Goal: Task Accomplishment & Management: Use online tool/utility

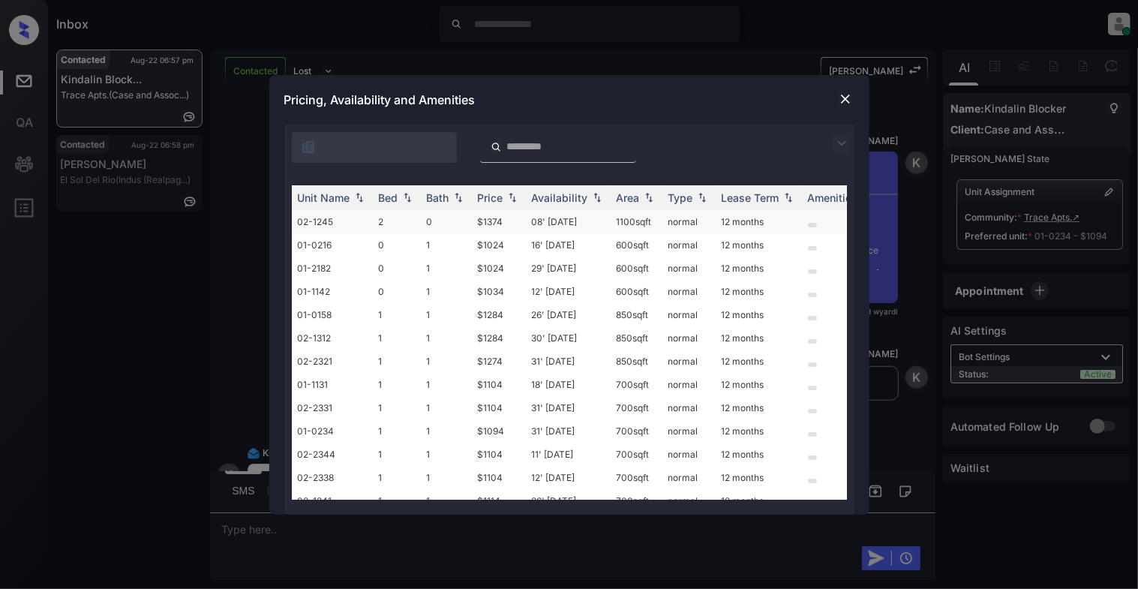
click at [389, 224] on td "2" at bounding box center [397, 221] width 48 height 23
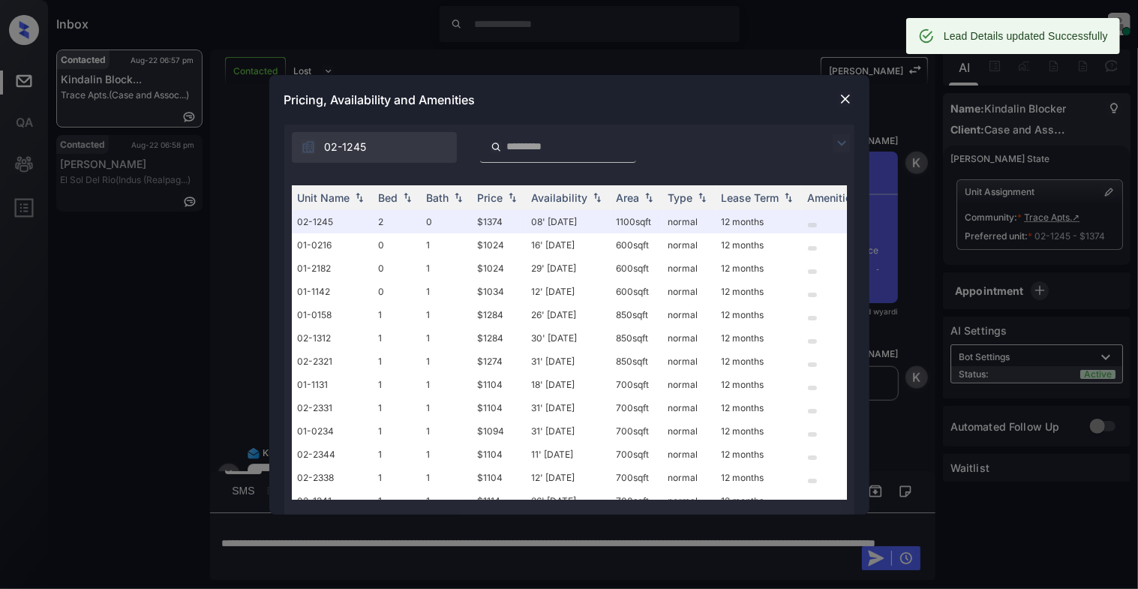
click at [841, 94] on img at bounding box center [845, 99] width 15 height 15
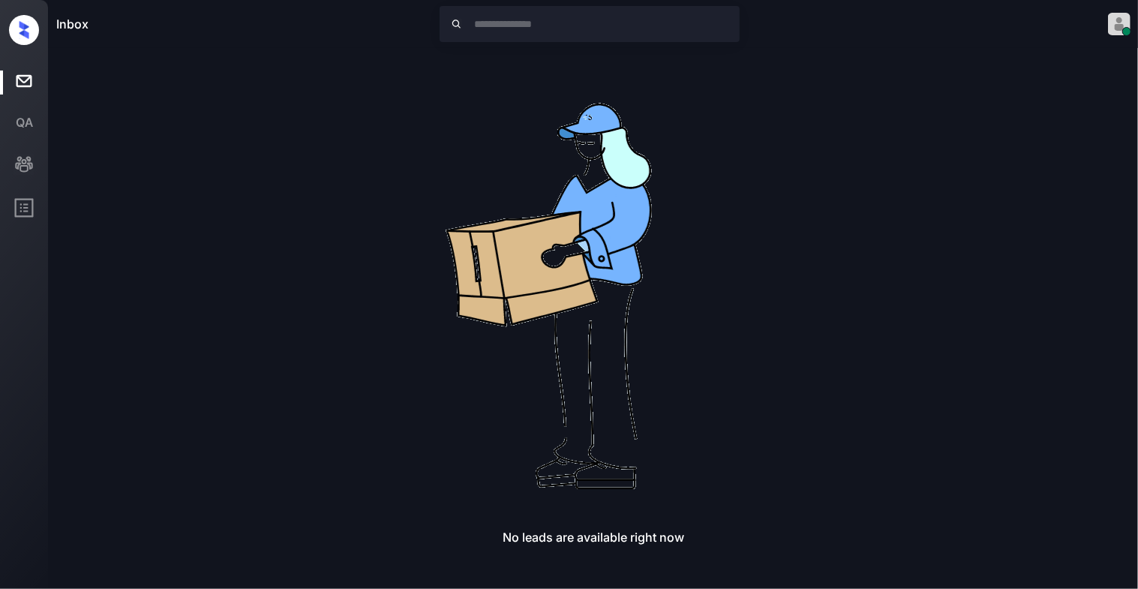
click at [411, 196] on img at bounding box center [593, 290] width 480 height 480
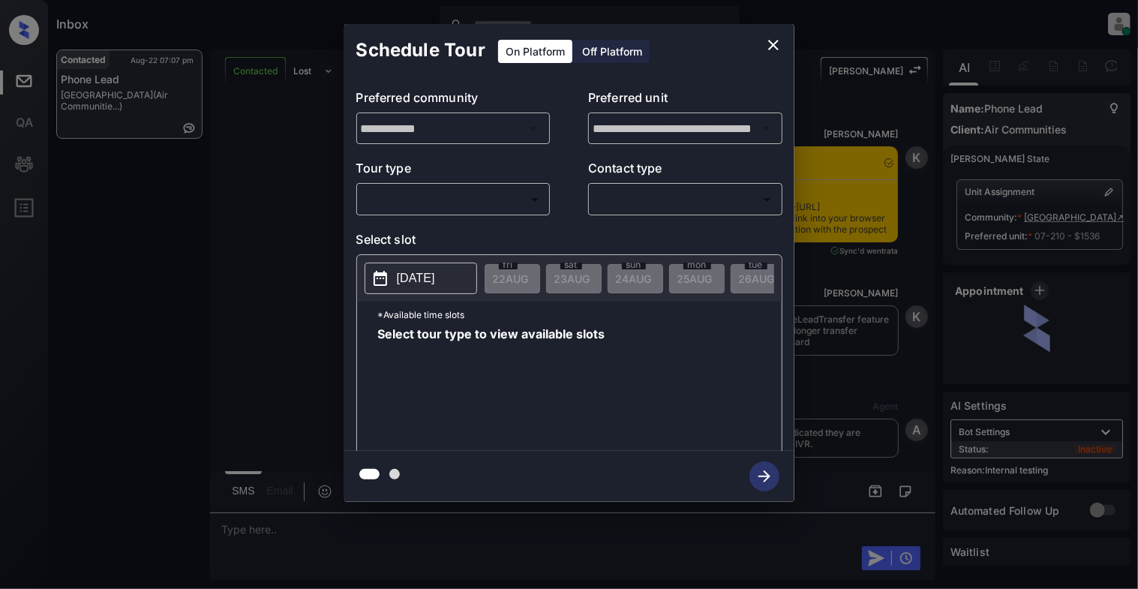
scroll to position [9537, 0]
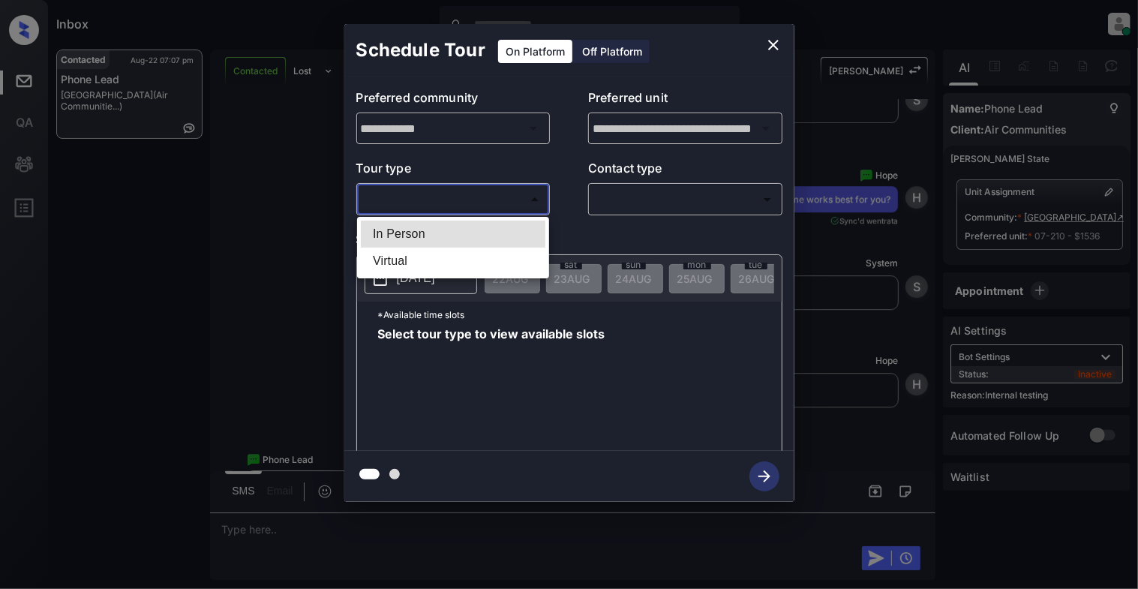
click at [421, 196] on body "Inbox Cynthia Montañez Online Set yourself offline Set yourself on break Profil…" at bounding box center [569, 294] width 1138 height 589
click at [419, 237] on li "In Person" at bounding box center [453, 234] width 185 height 27
type input "********"
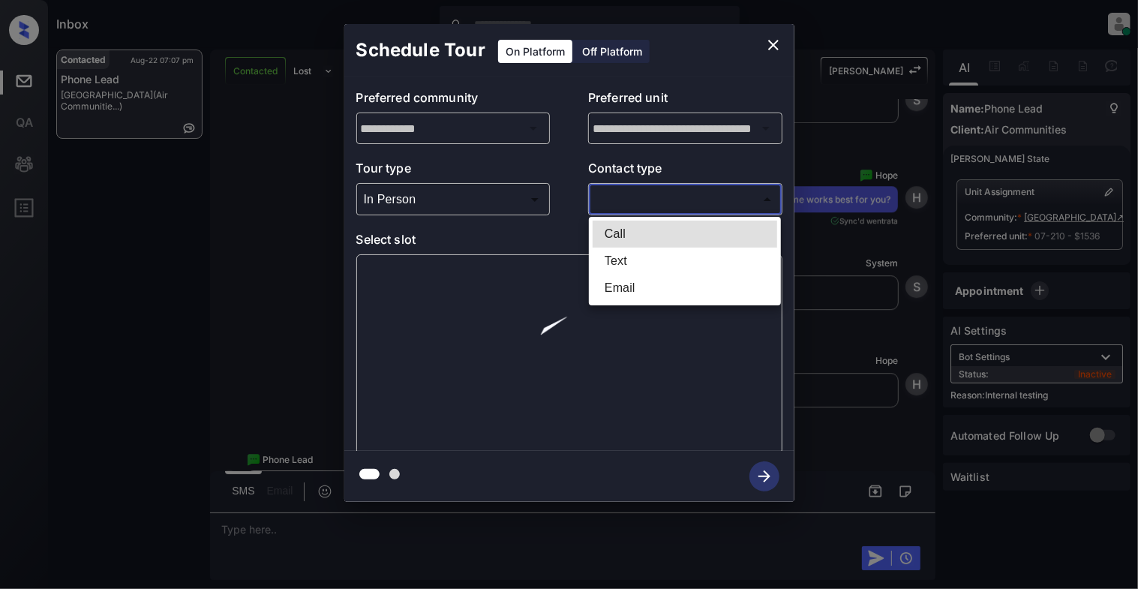
click at [669, 201] on body "Inbox Cynthia Montañez Online Set yourself offline Set yourself on break Profil…" at bounding box center [569, 294] width 1138 height 589
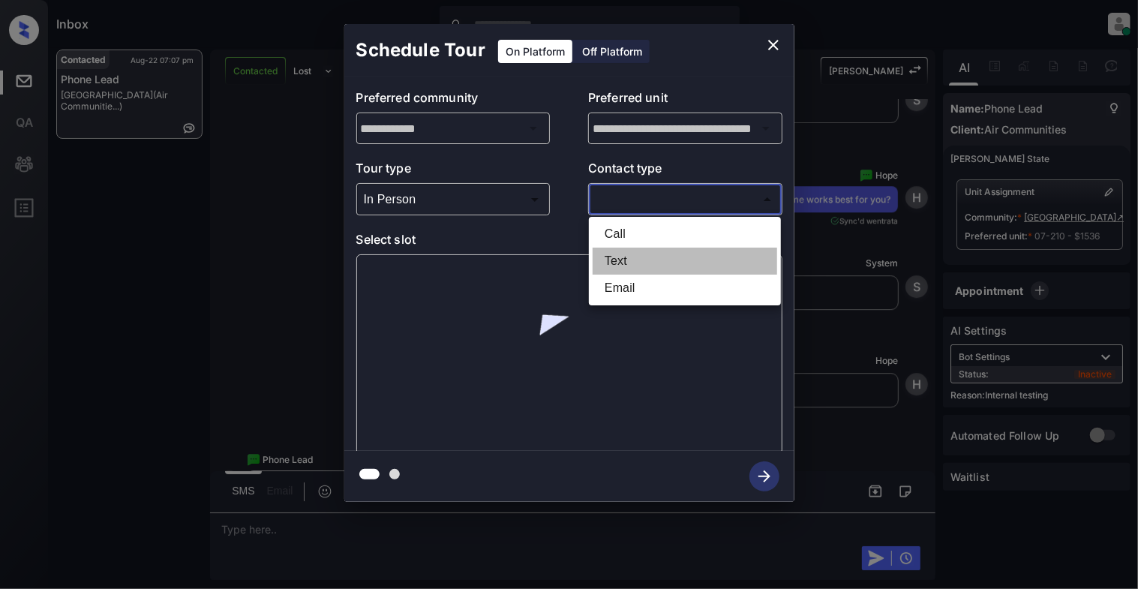
click at [645, 264] on li "Text" at bounding box center [685, 261] width 185 height 27
type input "****"
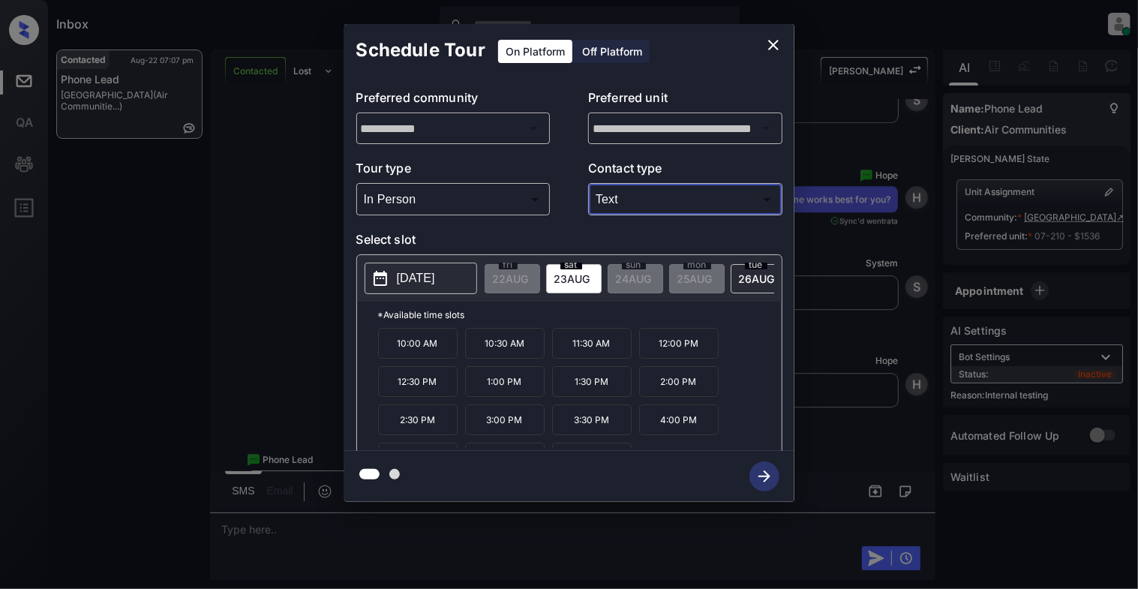
click at [400, 354] on p "10:00 AM" at bounding box center [418, 343] width 80 height 31
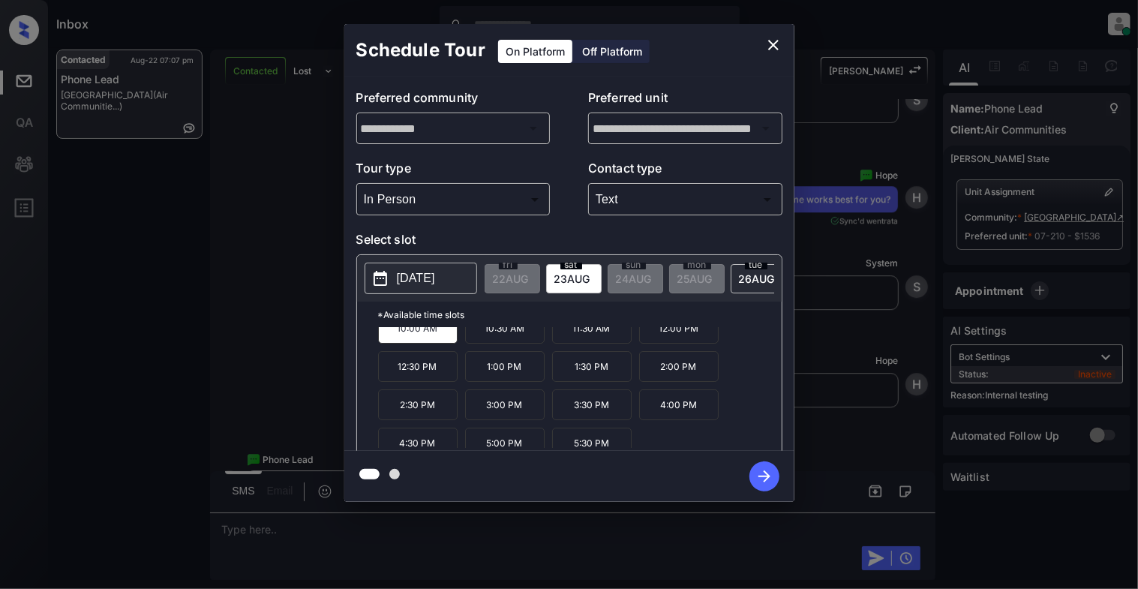
scroll to position [27, 0]
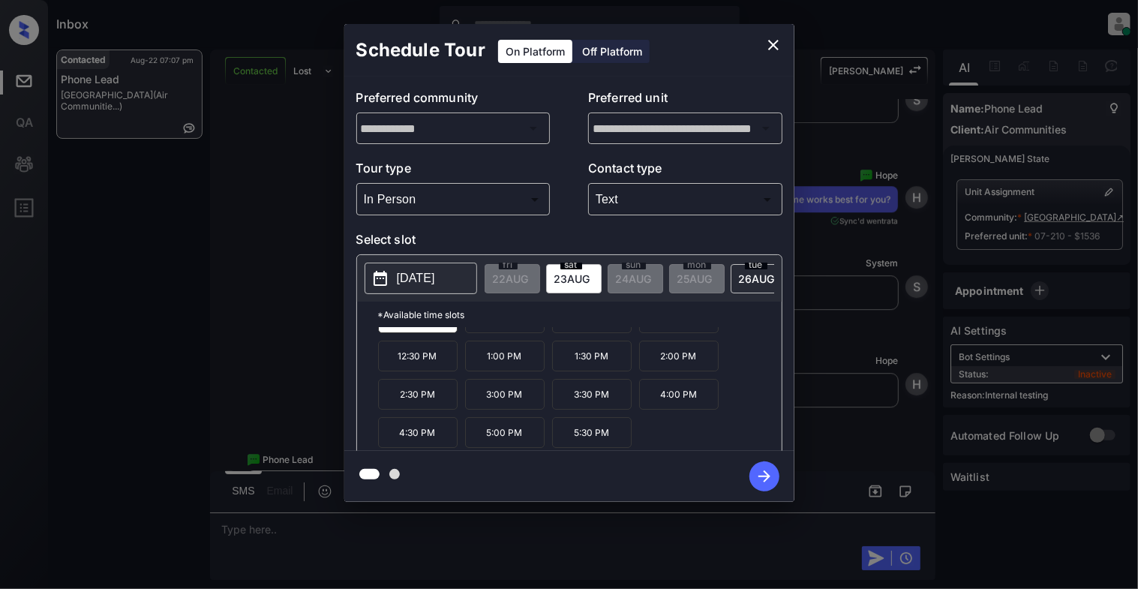
click at [752, 474] on icon "button" at bounding box center [764, 476] width 30 height 30
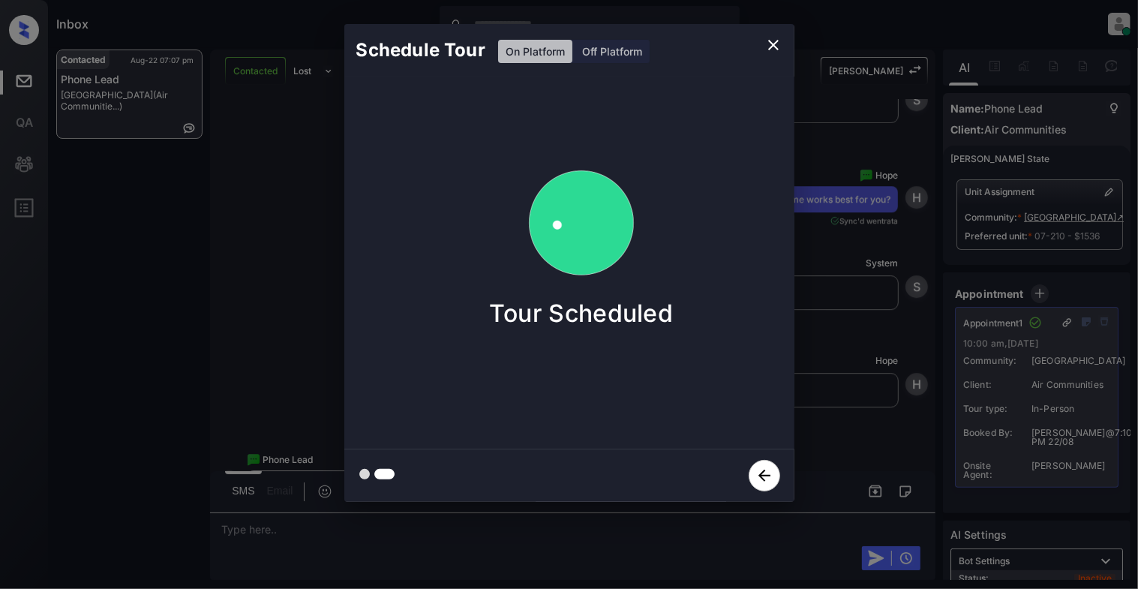
click at [779, 44] on icon "close" at bounding box center [773, 45] width 18 height 18
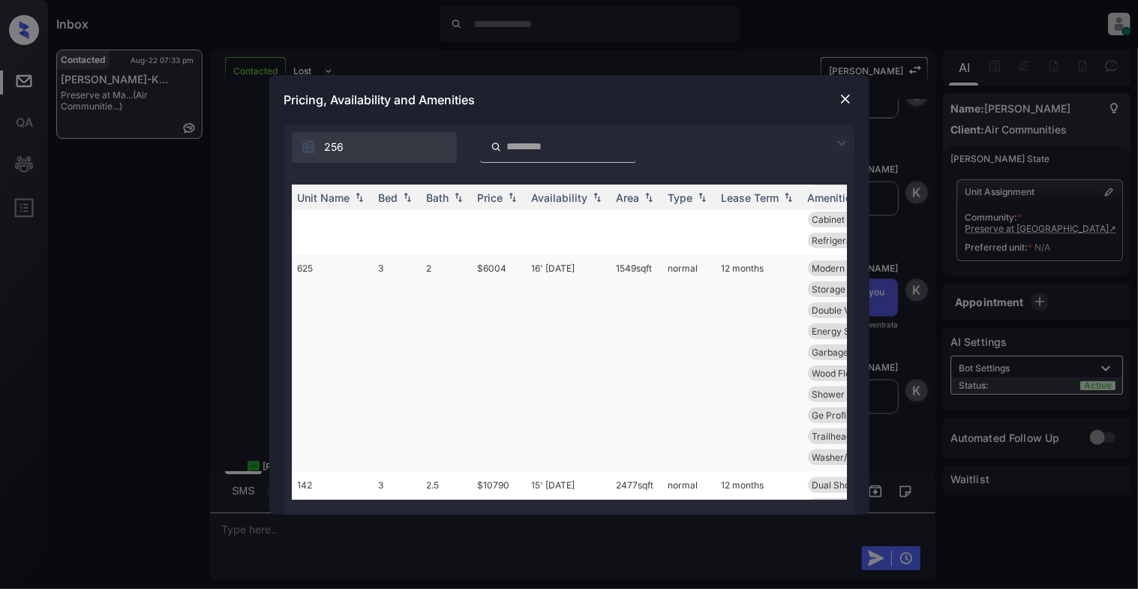
scroll to position [200, 0]
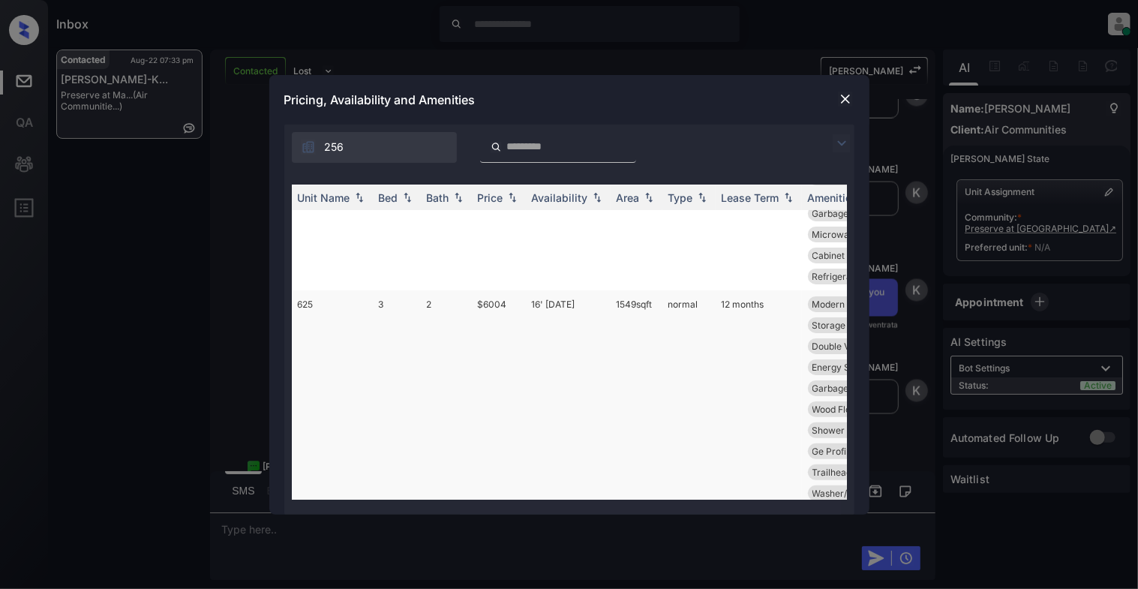
click at [347, 303] on td "625" at bounding box center [332, 398] width 81 height 217
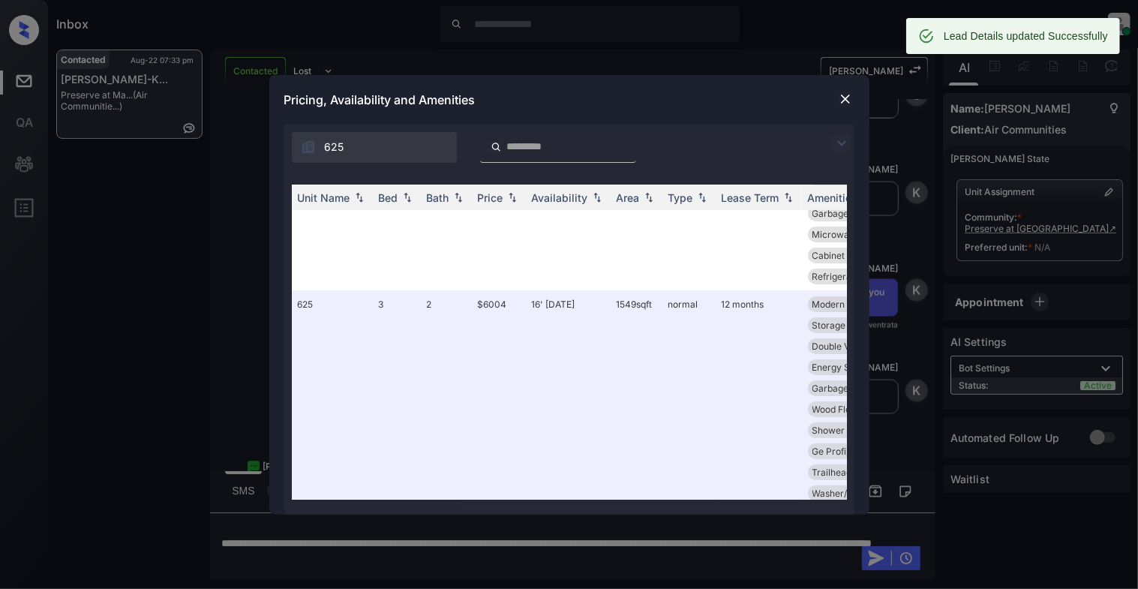
click at [847, 103] on img at bounding box center [845, 99] width 15 height 15
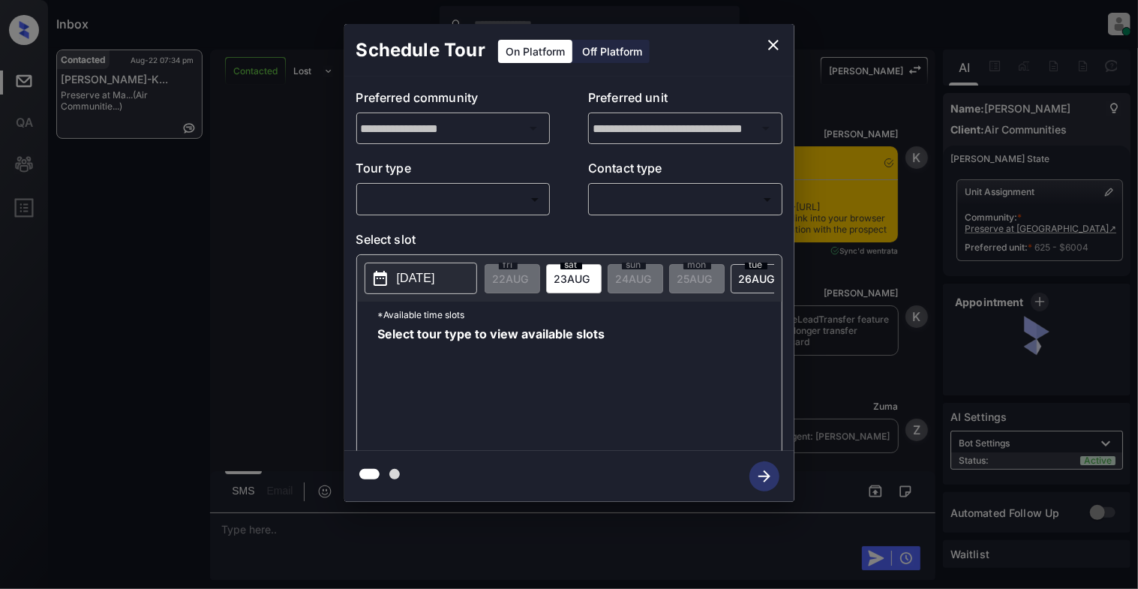
scroll to position [2432, 0]
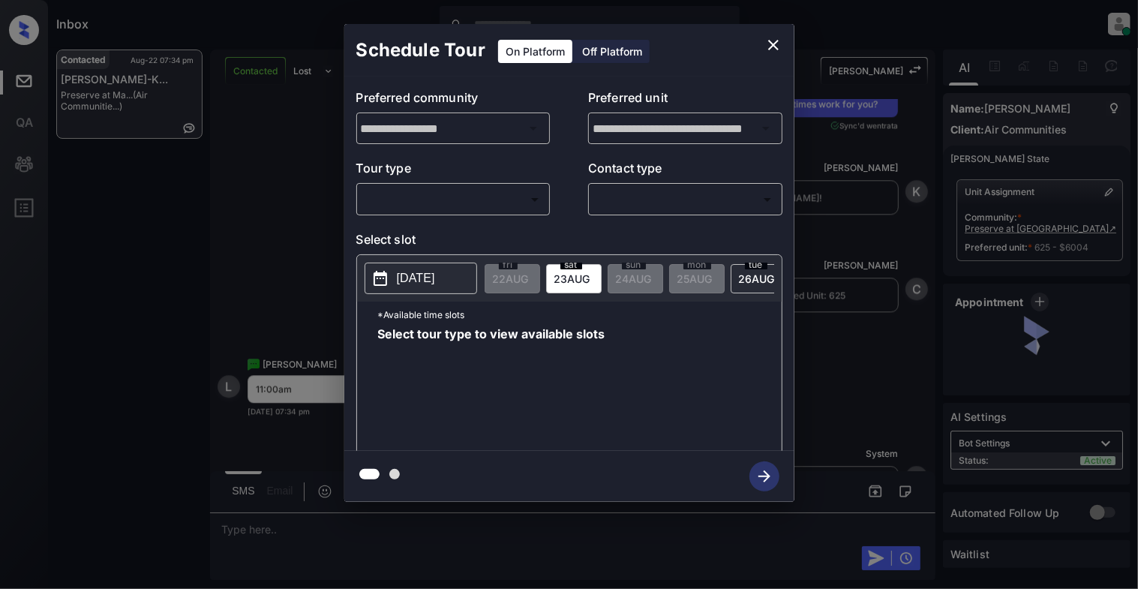
click at [453, 204] on body "Inbox [PERSON_NAME] Online Set yourself offline Set yourself on break Profile S…" at bounding box center [569, 294] width 1138 height 589
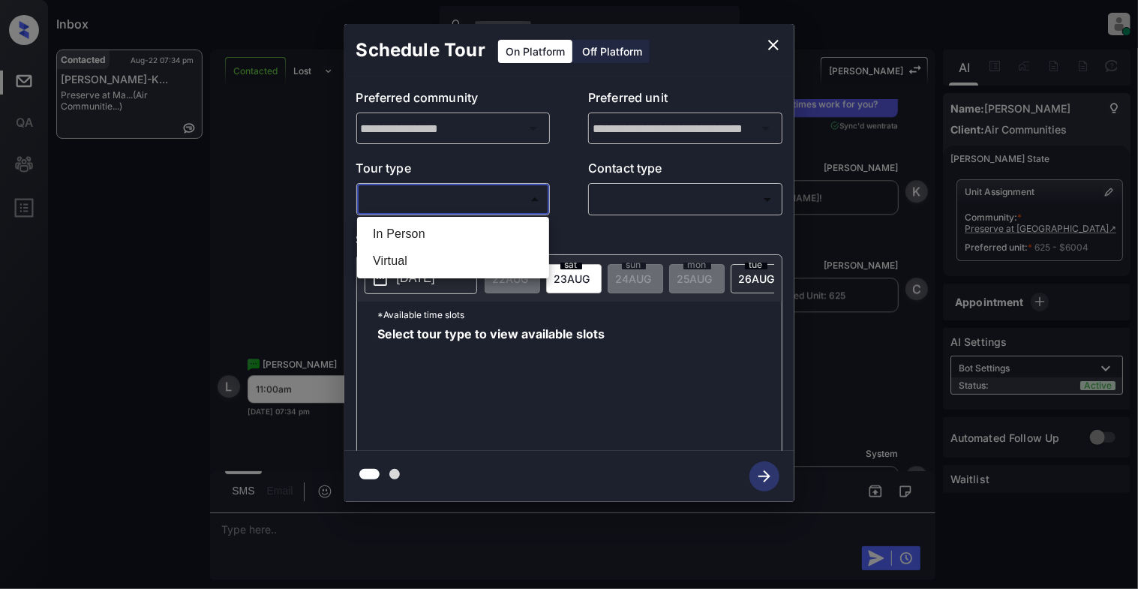
click at [432, 231] on li "In Person" at bounding box center [453, 234] width 185 height 27
type input "********"
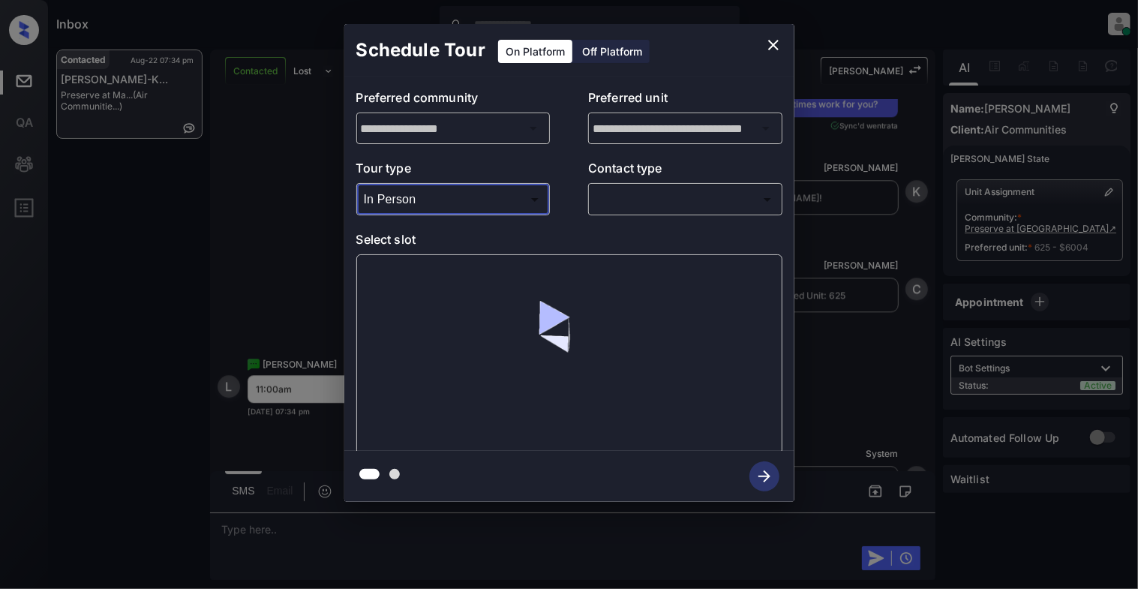
click at [635, 203] on body "Inbox [PERSON_NAME] Online Set yourself offline Set yourself on break Profile S…" at bounding box center [569, 294] width 1138 height 589
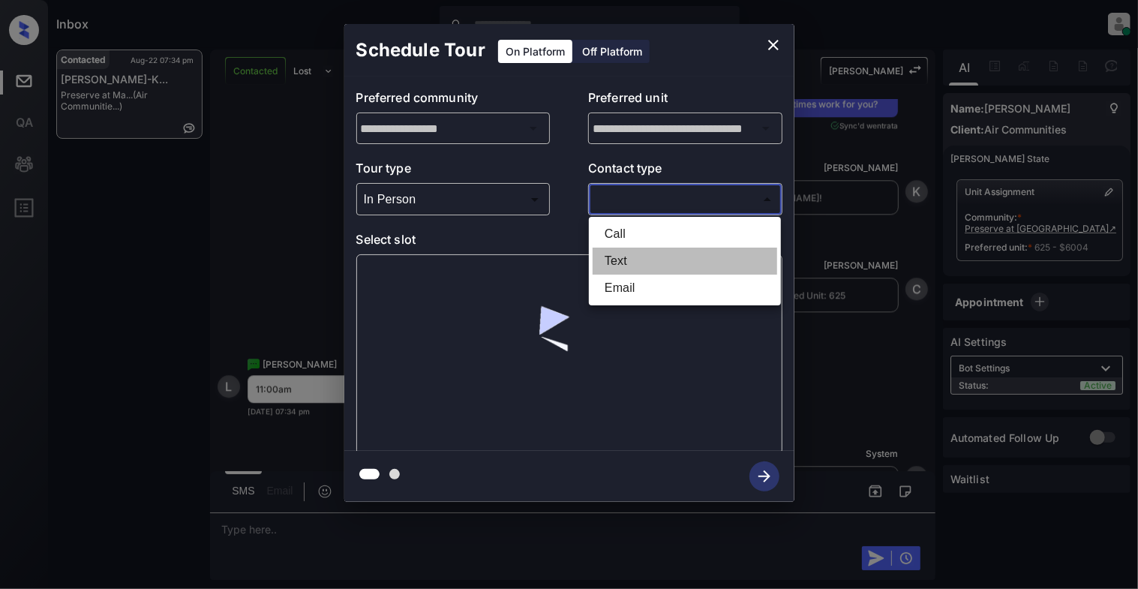
click at [615, 266] on li "Text" at bounding box center [685, 261] width 185 height 27
type input "****"
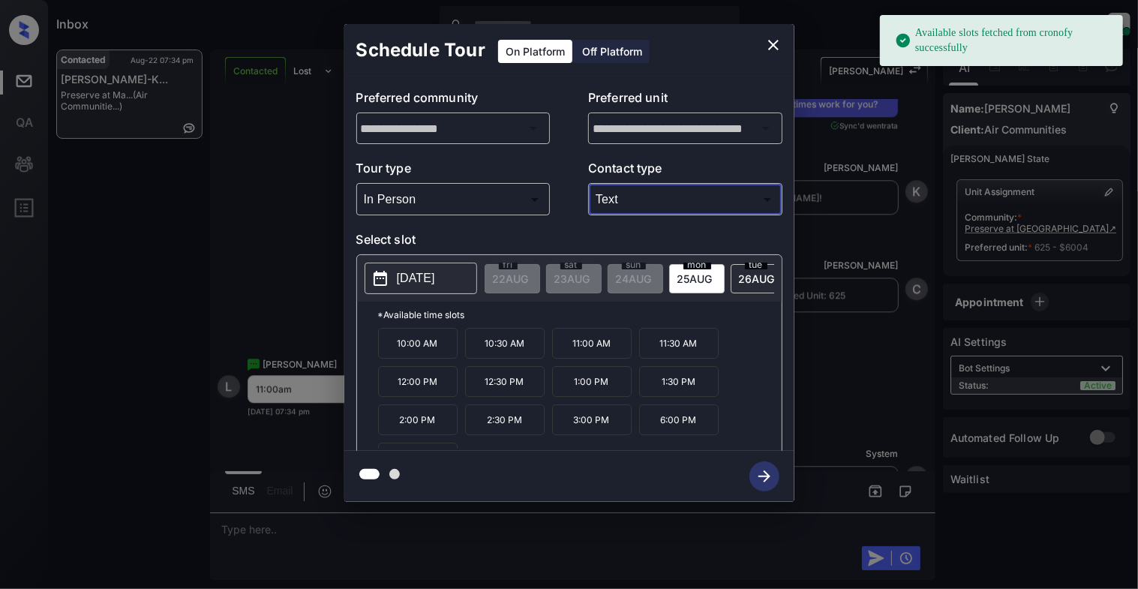
click at [409, 287] on p "[DATE]" at bounding box center [416, 278] width 38 height 18
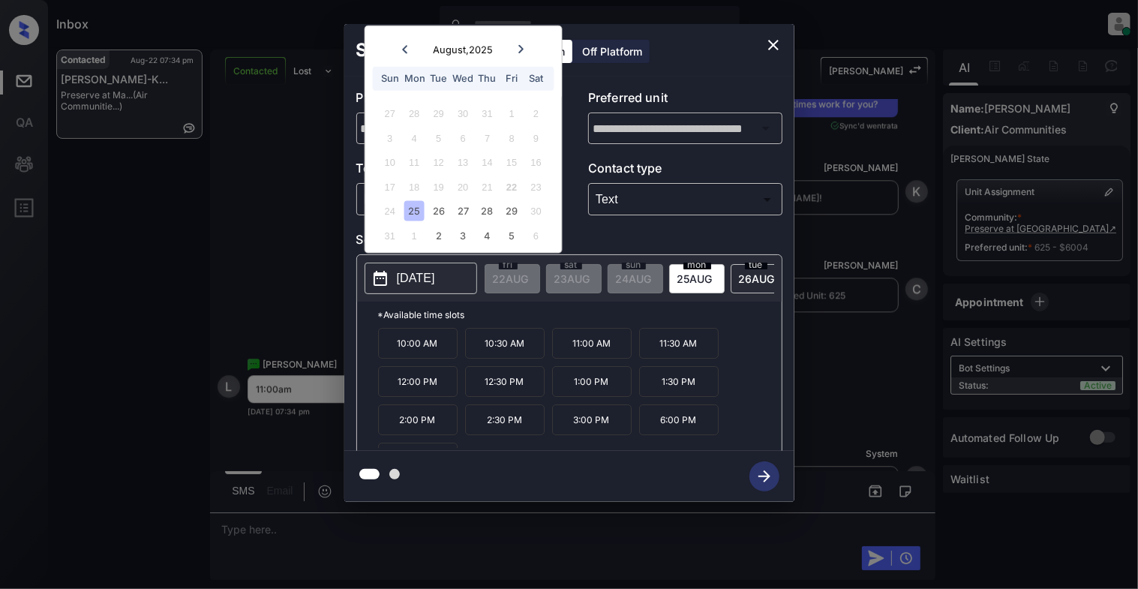
click at [602, 359] on p "11:00 AM" at bounding box center [592, 343] width 80 height 31
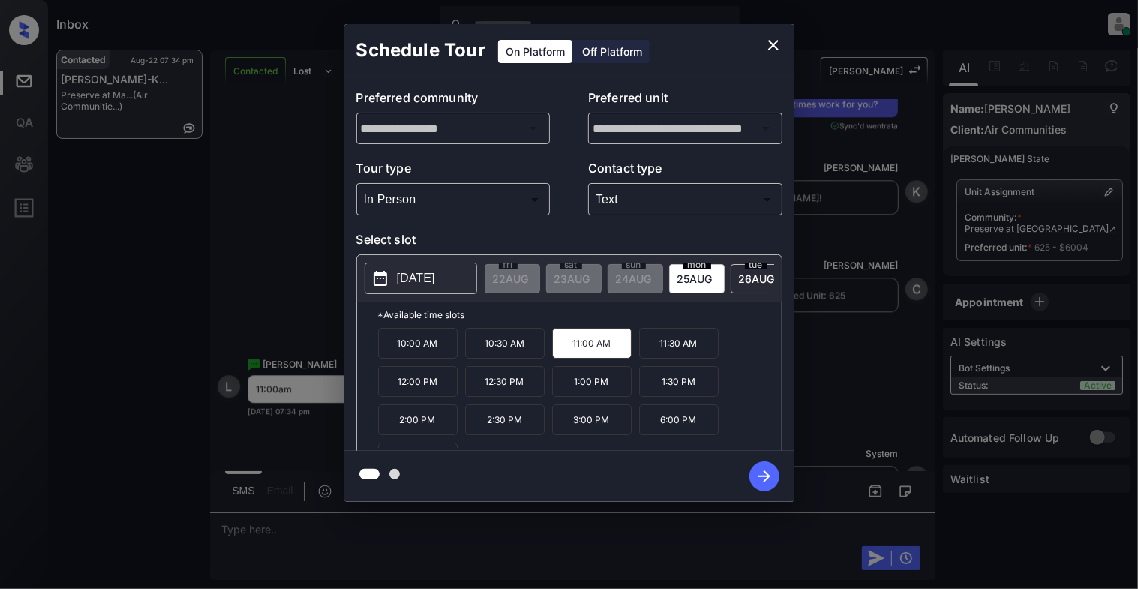
click at [760, 476] on icon "button" at bounding box center [764, 476] width 12 height 12
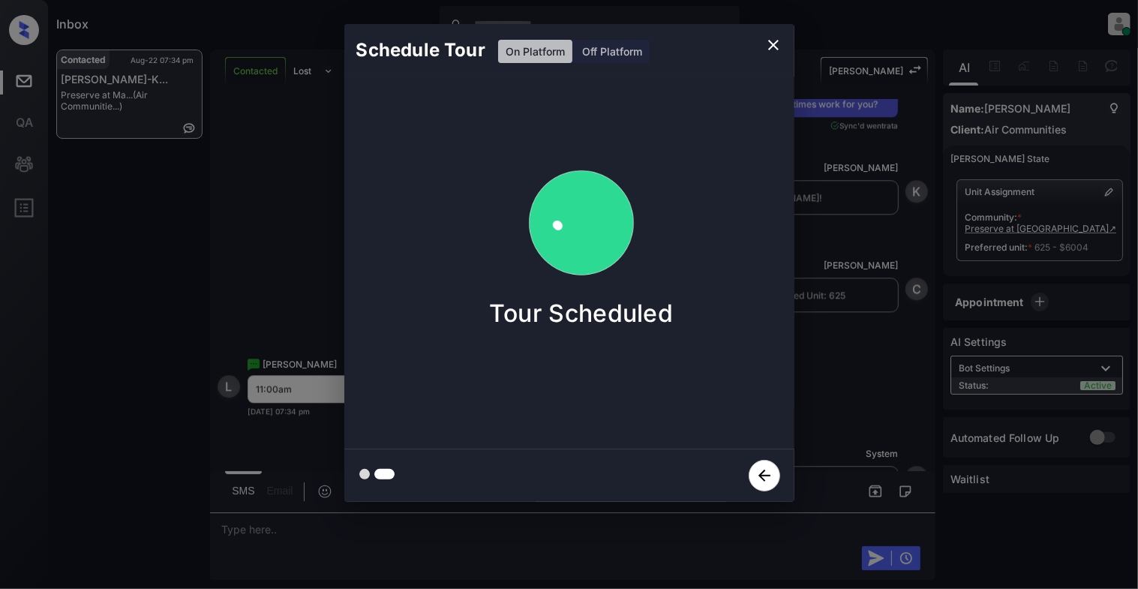
drag, startPoint x: 757, startPoint y: 474, endPoint x: 767, endPoint y: 488, distance: 16.7
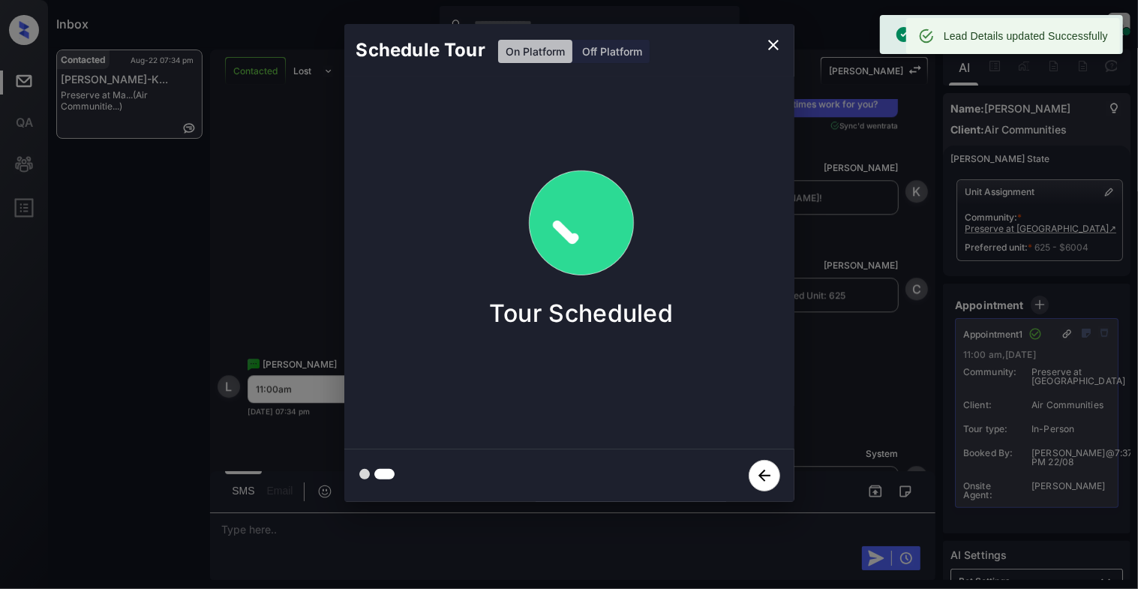
click at [768, 45] on icon "close" at bounding box center [773, 45] width 18 height 18
